Goal: Information Seeking & Learning: Learn about a topic

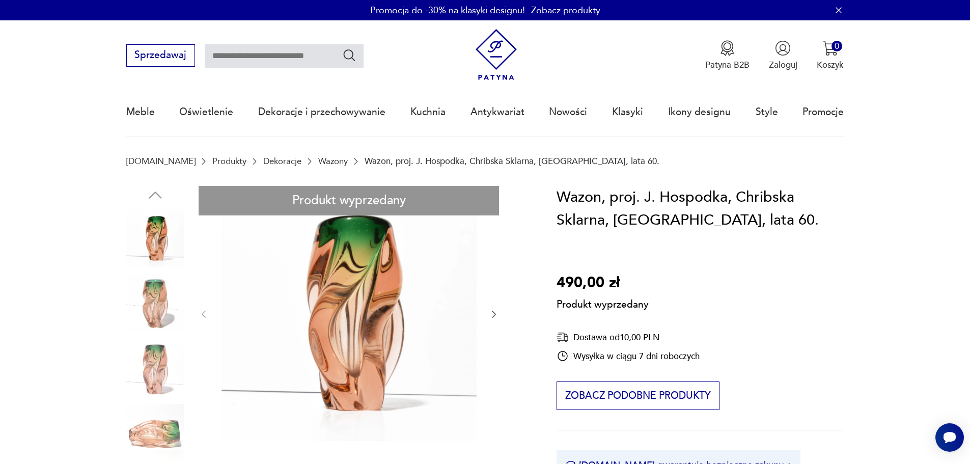
click at [318, 161] on link "Wazony" at bounding box center [333, 161] width 30 height 10
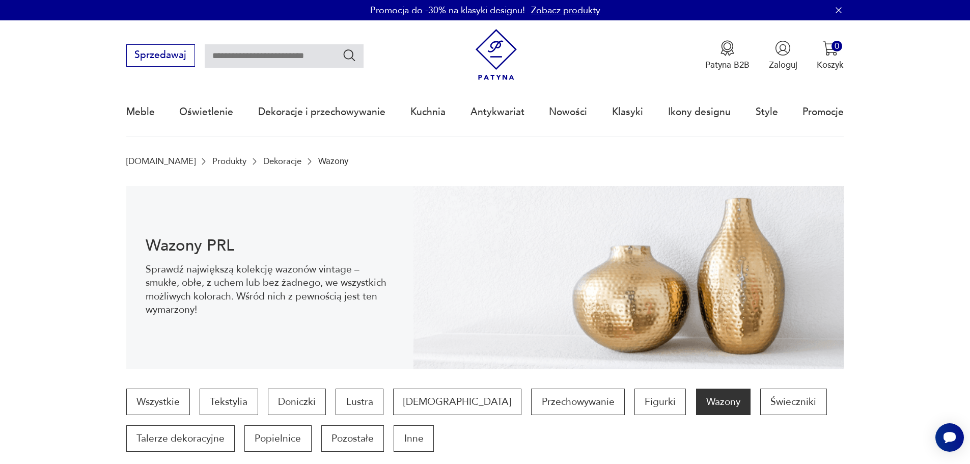
click at [243, 48] on input "text" at bounding box center [284, 55] width 159 height 23
type input "********"
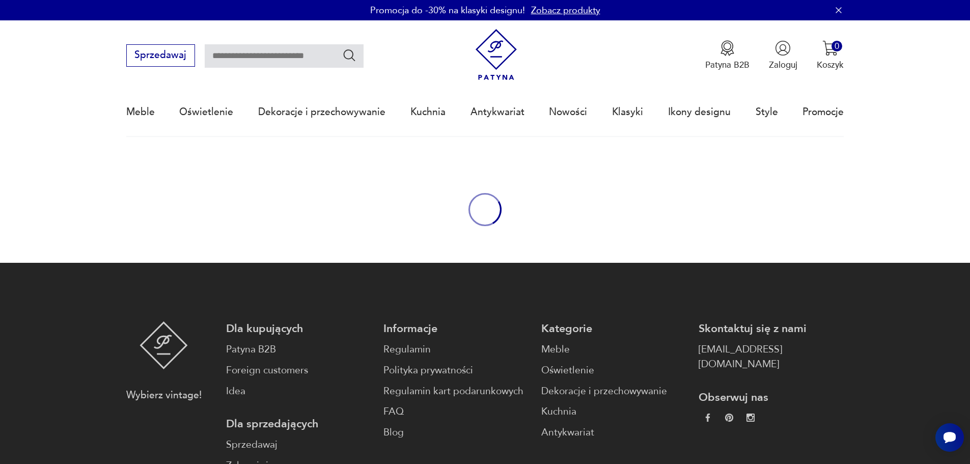
type input "********"
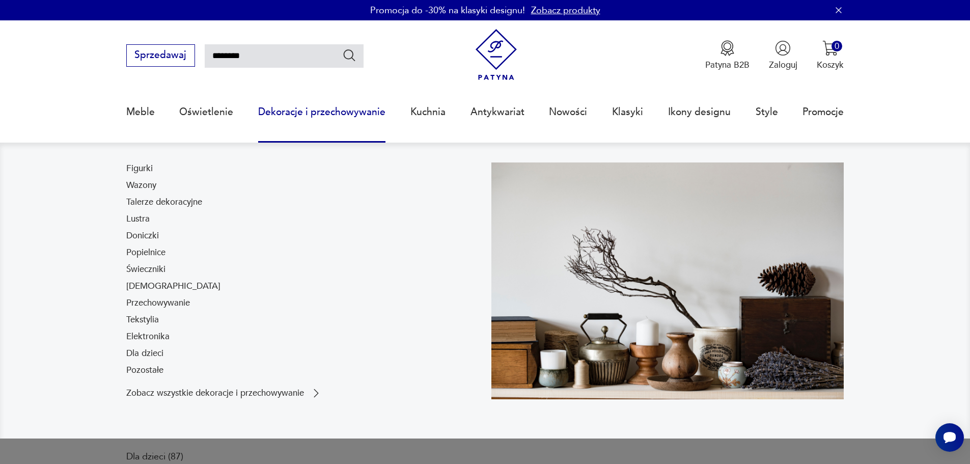
scroll to position [173, 0]
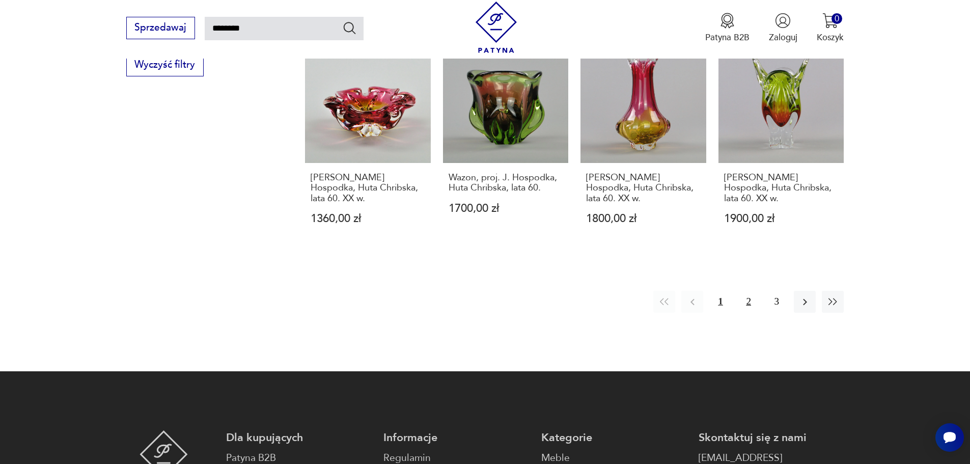
click at [744, 291] on button "2" at bounding box center [749, 302] width 22 height 22
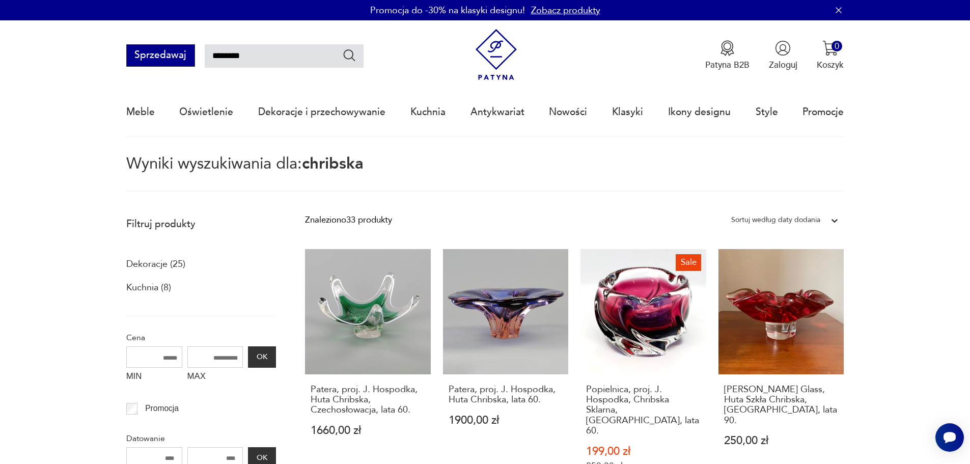
drag, startPoint x: 251, startPoint y: 49, endPoint x: 177, endPoint y: 46, distance: 74.4
click at [185, 47] on div "Sprzedawaj ********" at bounding box center [244, 55] width 237 height 22
type input "*******"
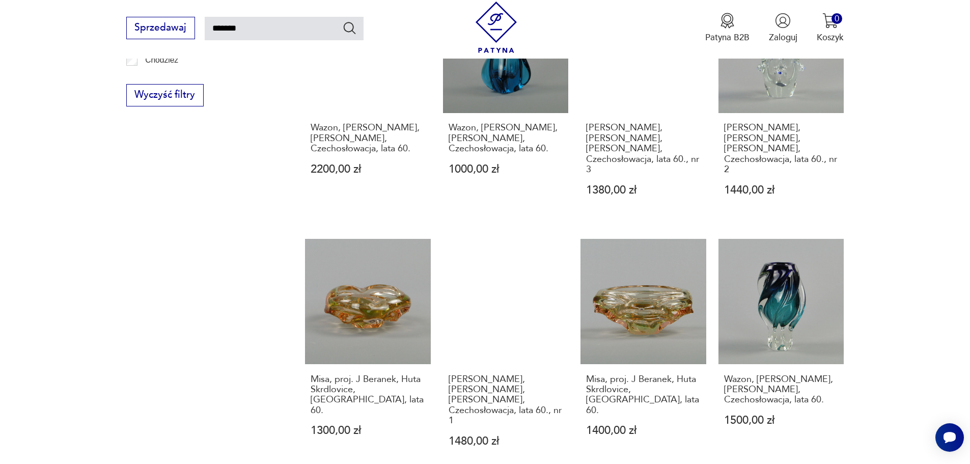
scroll to position [1027, 0]
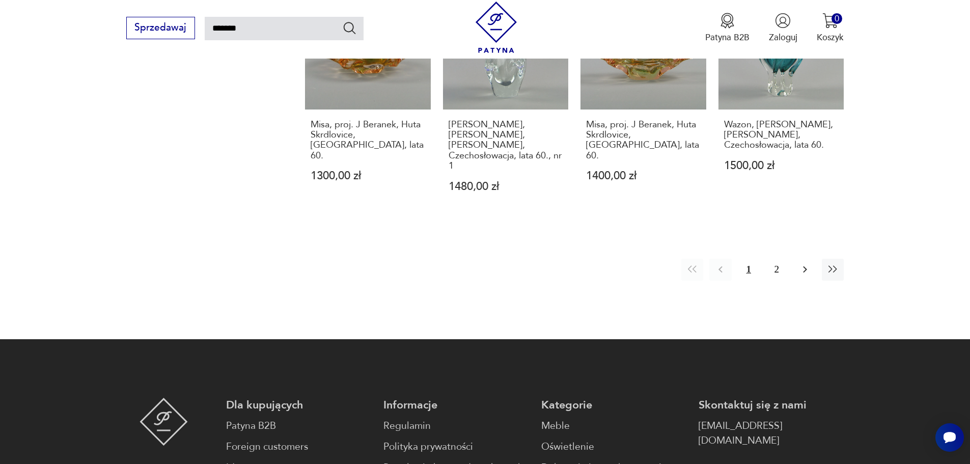
click at [777, 259] on button "button" at bounding box center [805, 270] width 22 height 22
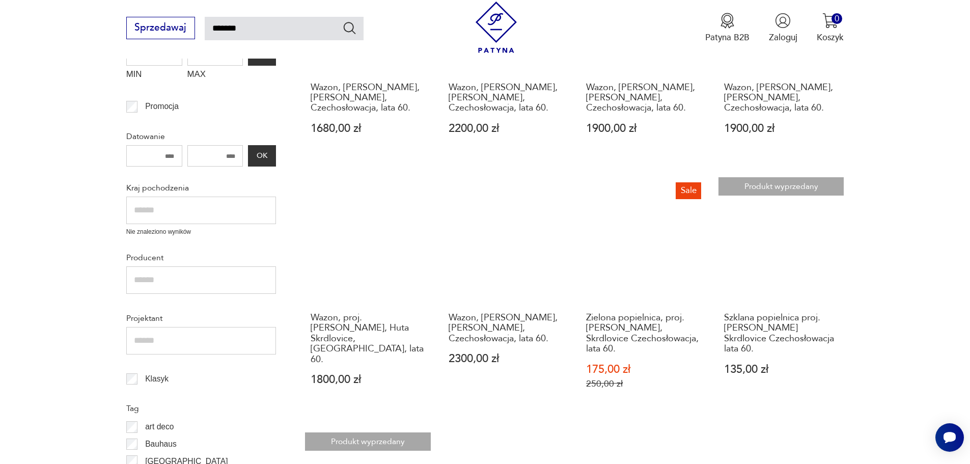
scroll to position [8, 0]
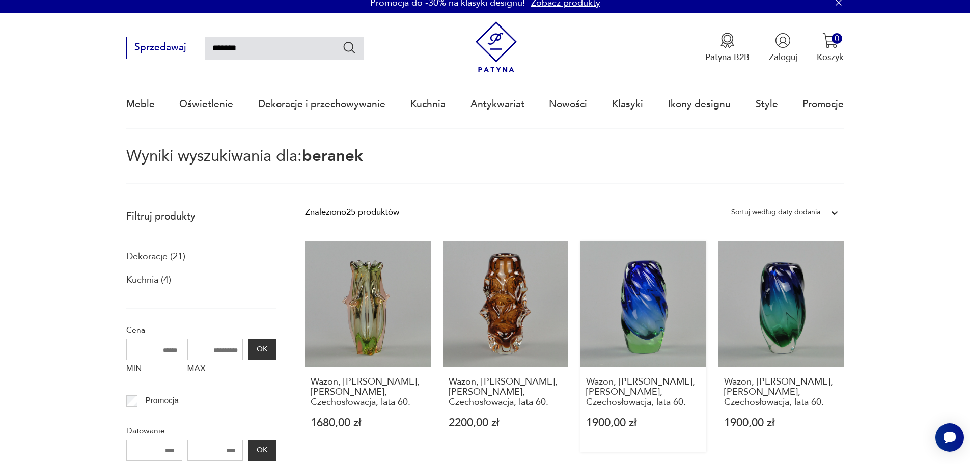
click at [632, 300] on link "Wazon, [PERSON_NAME], [PERSON_NAME], Czechosłowacja, lata 60. 1900,00 zł" at bounding box center [644, 346] width 126 height 211
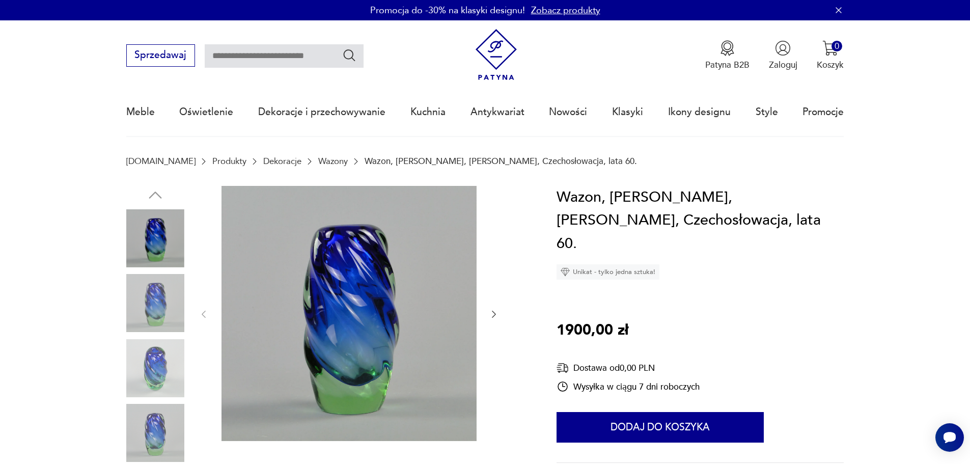
click at [499, 315] on icon "button" at bounding box center [494, 314] width 10 height 10
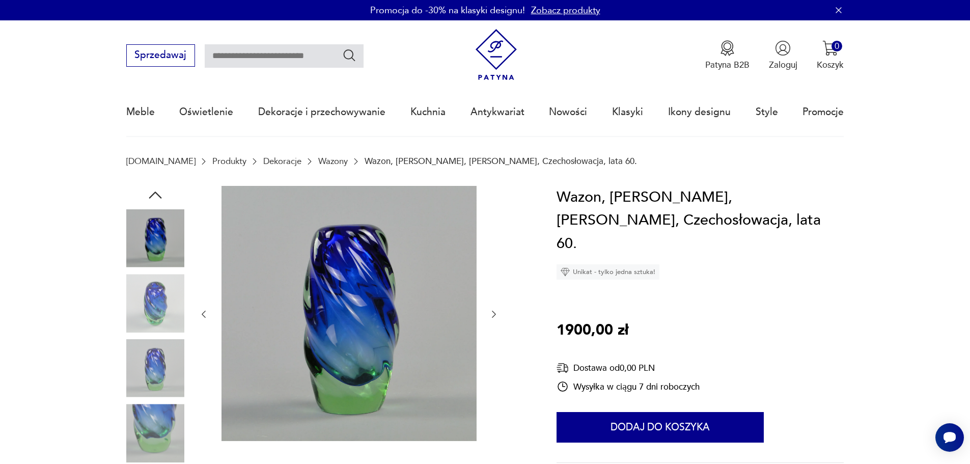
click at [499, 315] on icon "button" at bounding box center [494, 314] width 10 height 10
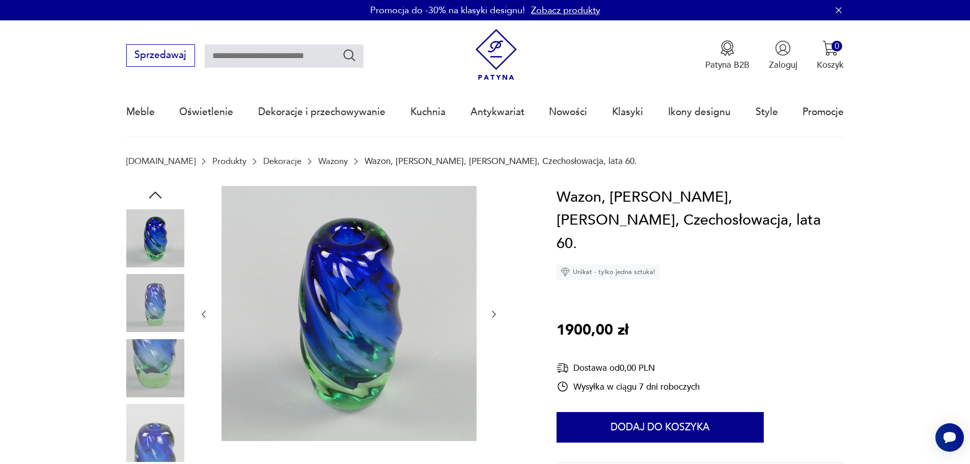
click at [499, 315] on icon "button" at bounding box center [494, 314] width 10 height 10
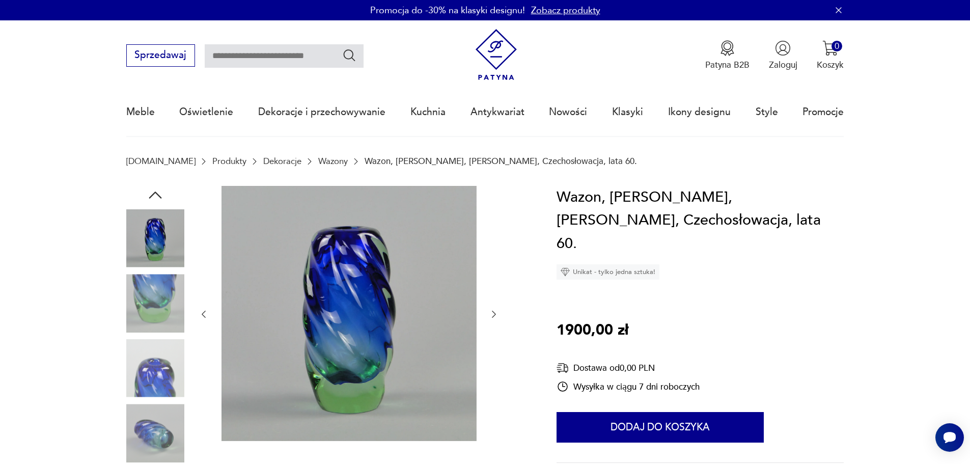
click at [499, 315] on icon "button" at bounding box center [494, 314] width 10 height 10
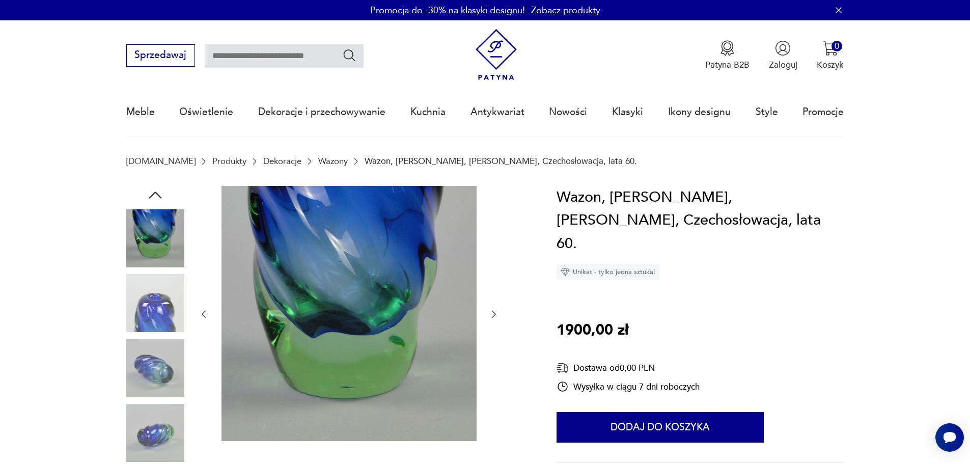
click at [499, 315] on icon "button" at bounding box center [494, 314] width 10 height 10
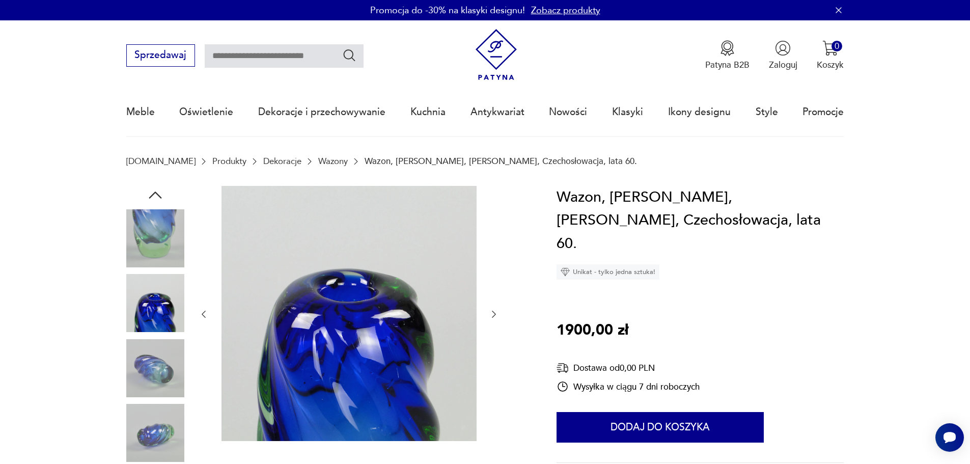
click at [499, 315] on icon "button" at bounding box center [494, 314] width 10 height 10
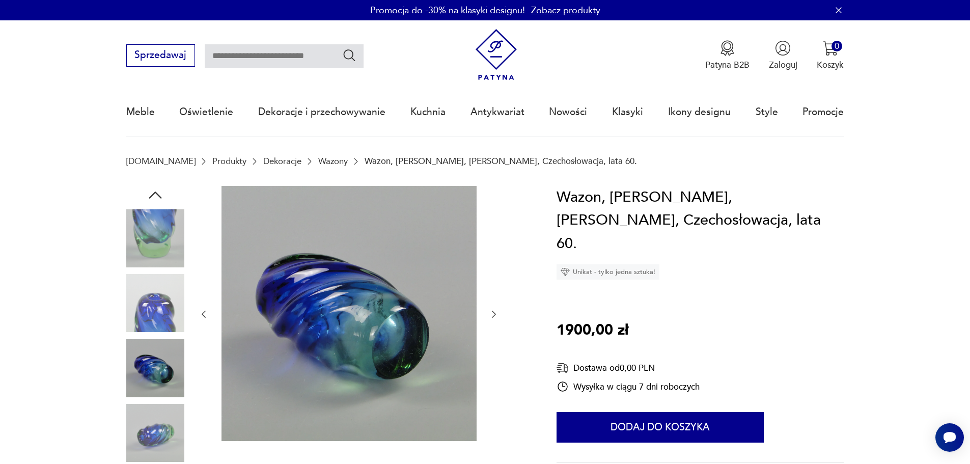
click at [499, 315] on icon "button" at bounding box center [494, 314] width 10 height 10
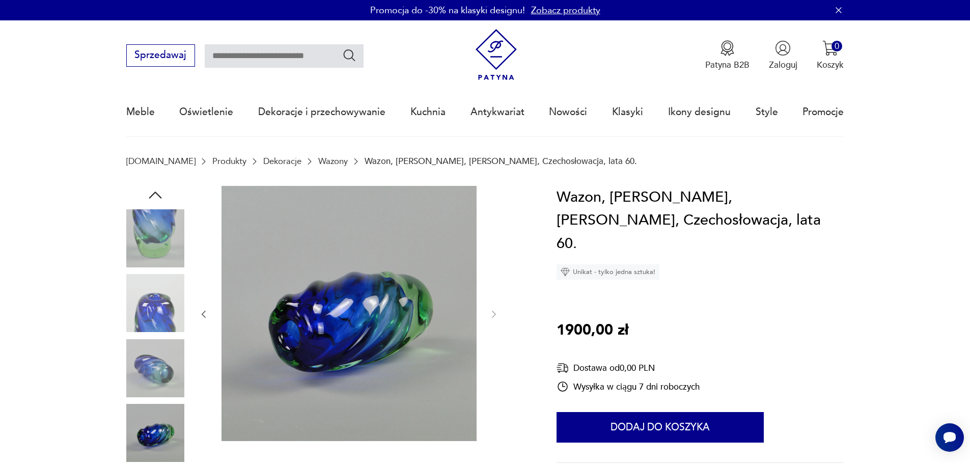
click at [152, 296] on img at bounding box center [155, 303] width 58 height 58
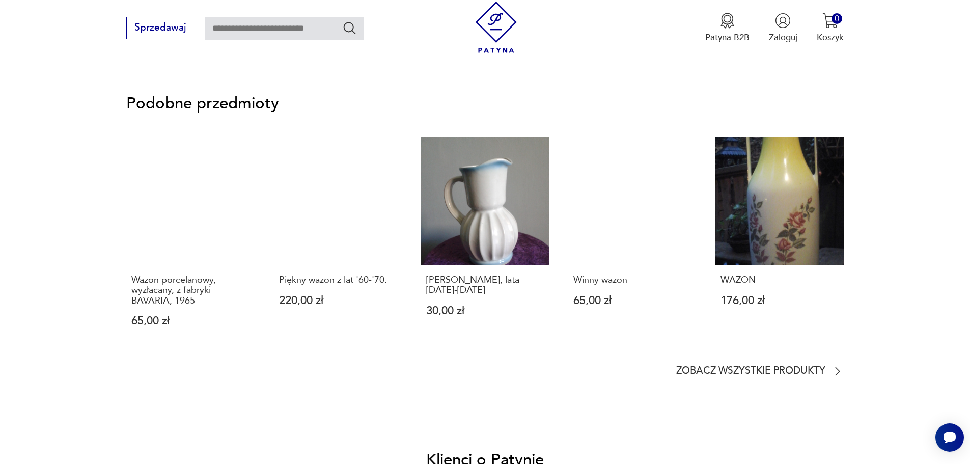
scroll to position [764, 0]
